Goal: Transaction & Acquisition: Purchase product/service

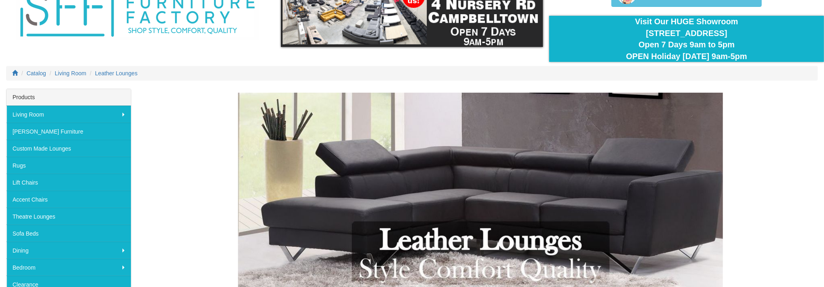
scroll to position [108, 0]
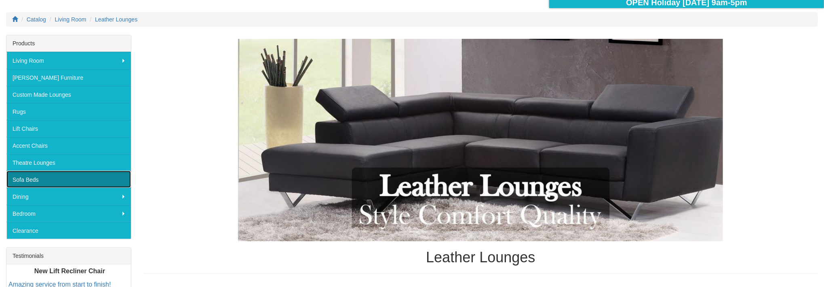
click at [30, 184] on link "Sofa Beds" at bounding box center [68, 179] width 125 height 17
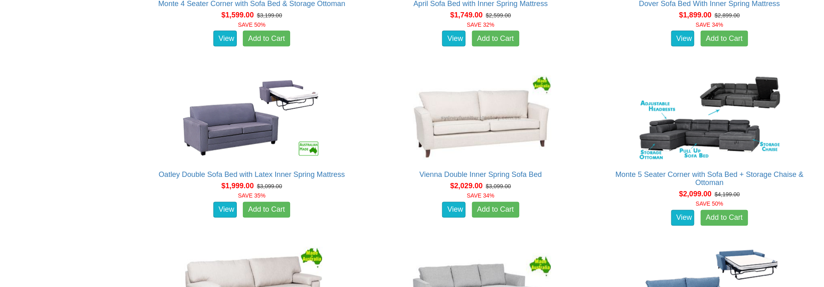
scroll to position [908, 0]
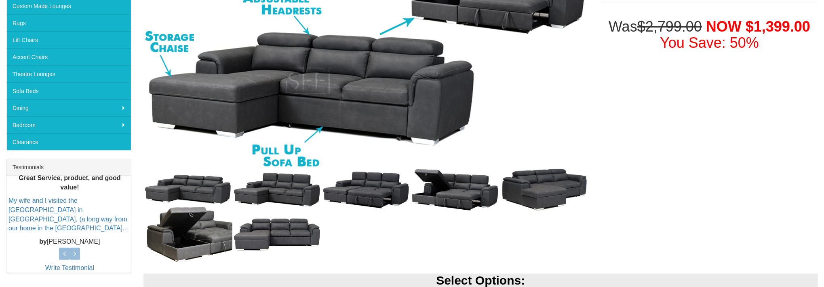
scroll to position [216, 0]
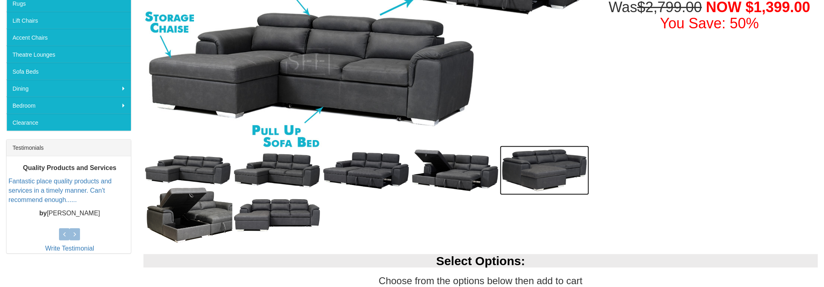
click at [541, 174] on img at bounding box center [544, 170] width 89 height 49
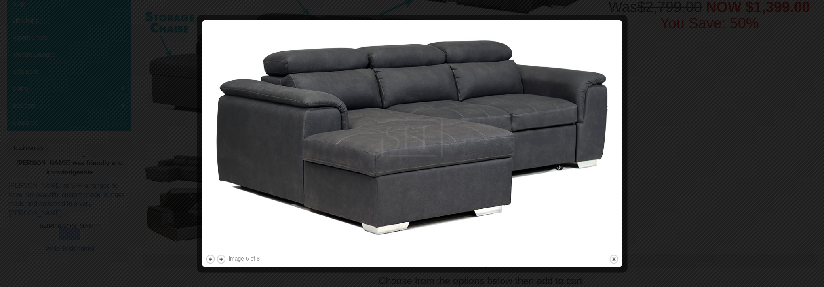
click at [701, 81] on div at bounding box center [412, 143] width 824 height 287
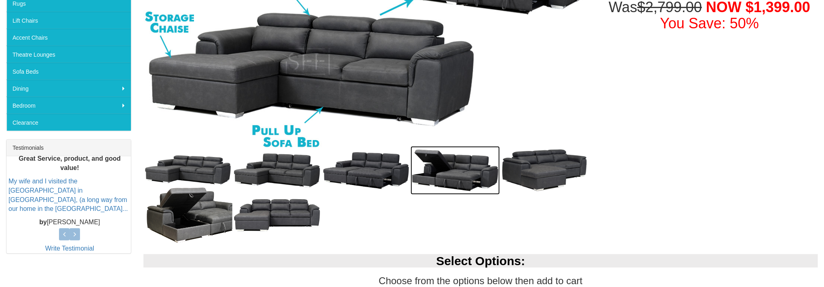
click at [475, 168] on img at bounding box center [455, 170] width 89 height 49
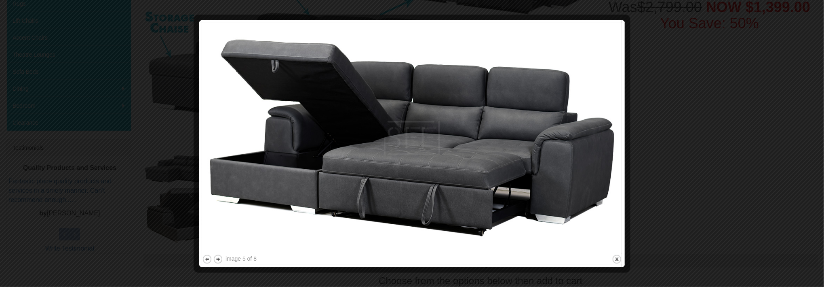
click at [641, 76] on div at bounding box center [412, 143] width 824 height 287
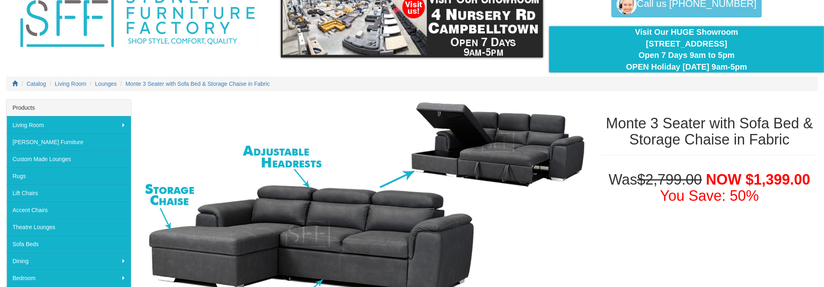
scroll to position [0, 0]
